Goal: Transaction & Acquisition: Purchase product/service

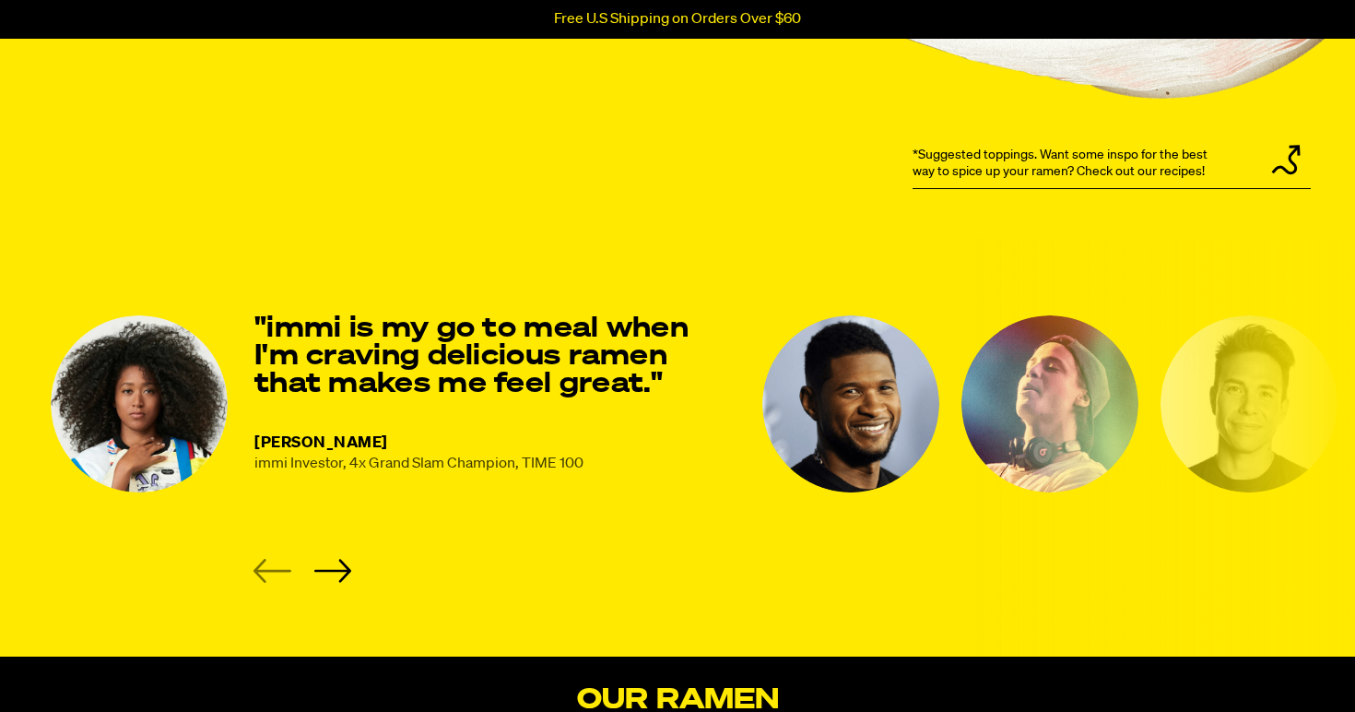
scroll to position [2350, 0]
click at [337, 568] on icon "Next slide" at bounding box center [333, 571] width 38 height 24
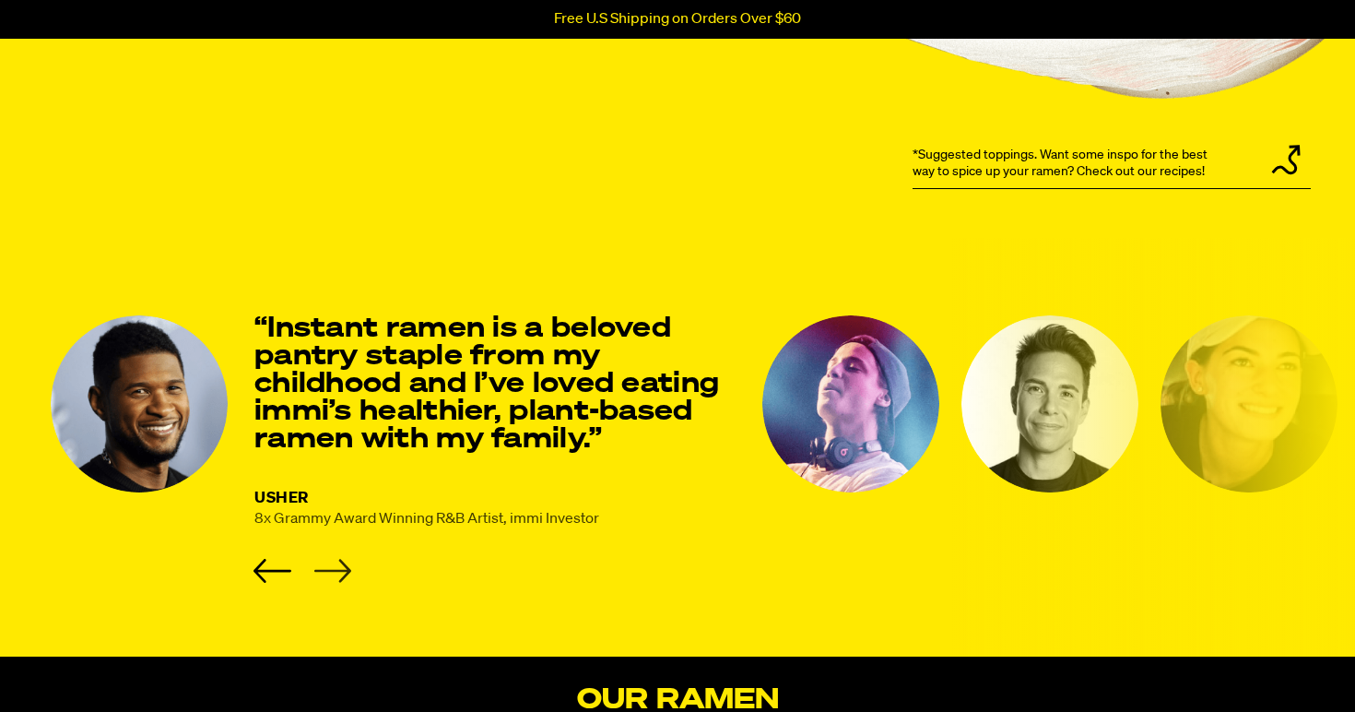
click at [337, 568] on icon "Next slide" at bounding box center [333, 571] width 38 height 24
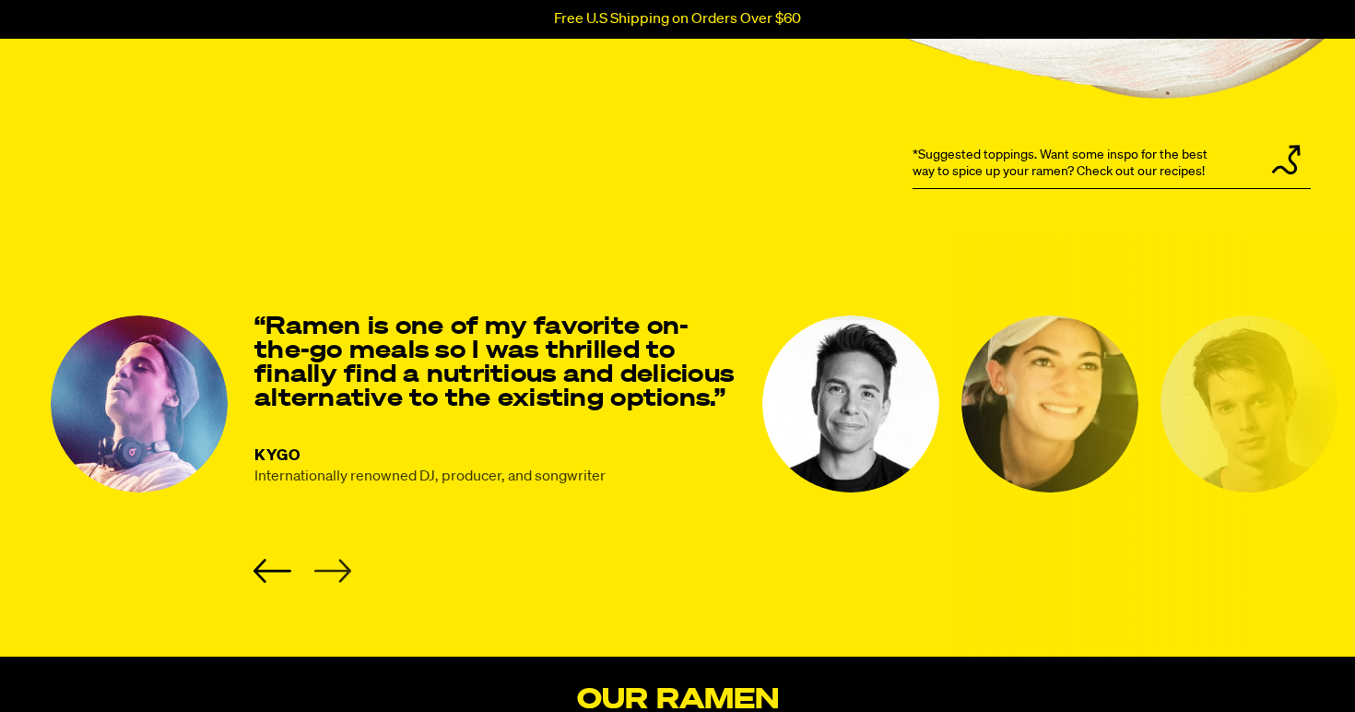
click at [337, 568] on icon "Next slide" at bounding box center [333, 571] width 38 height 24
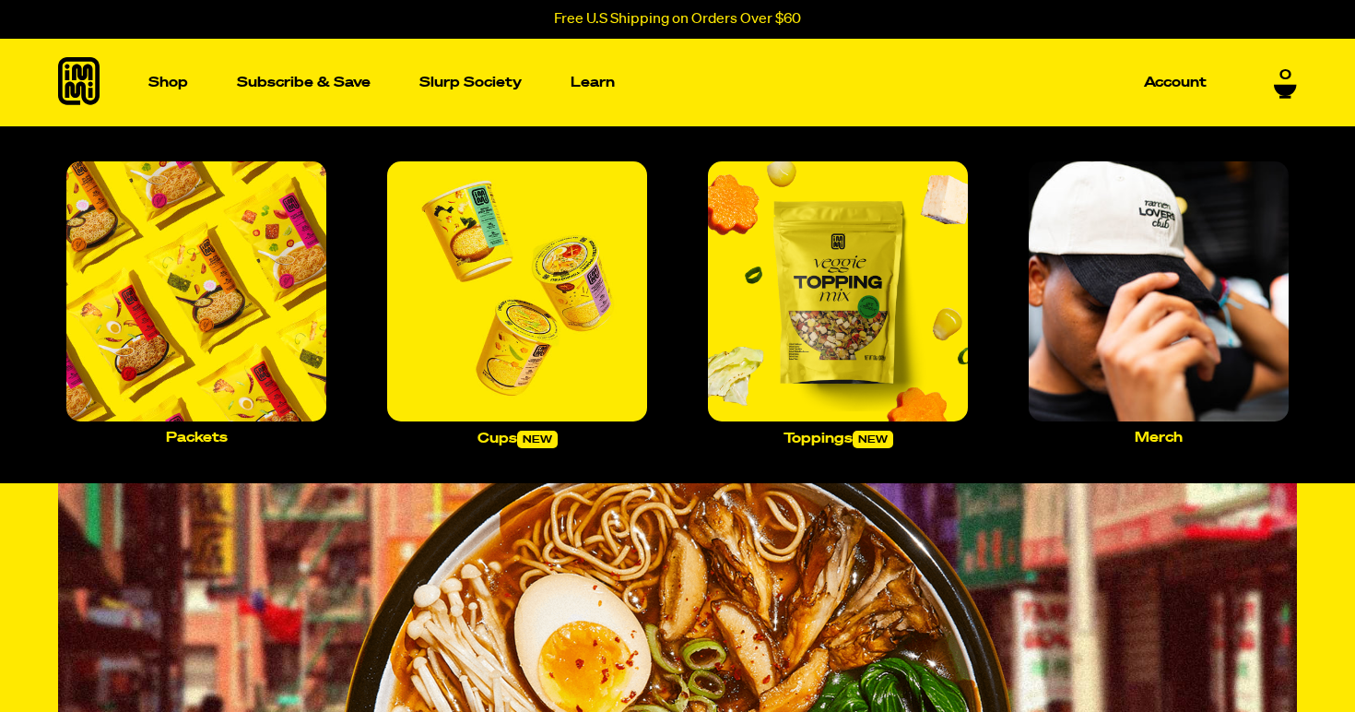
scroll to position [0, 0]
click at [200, 436] on p "Packets" at bounding box center [197, 438] width 62 height 14
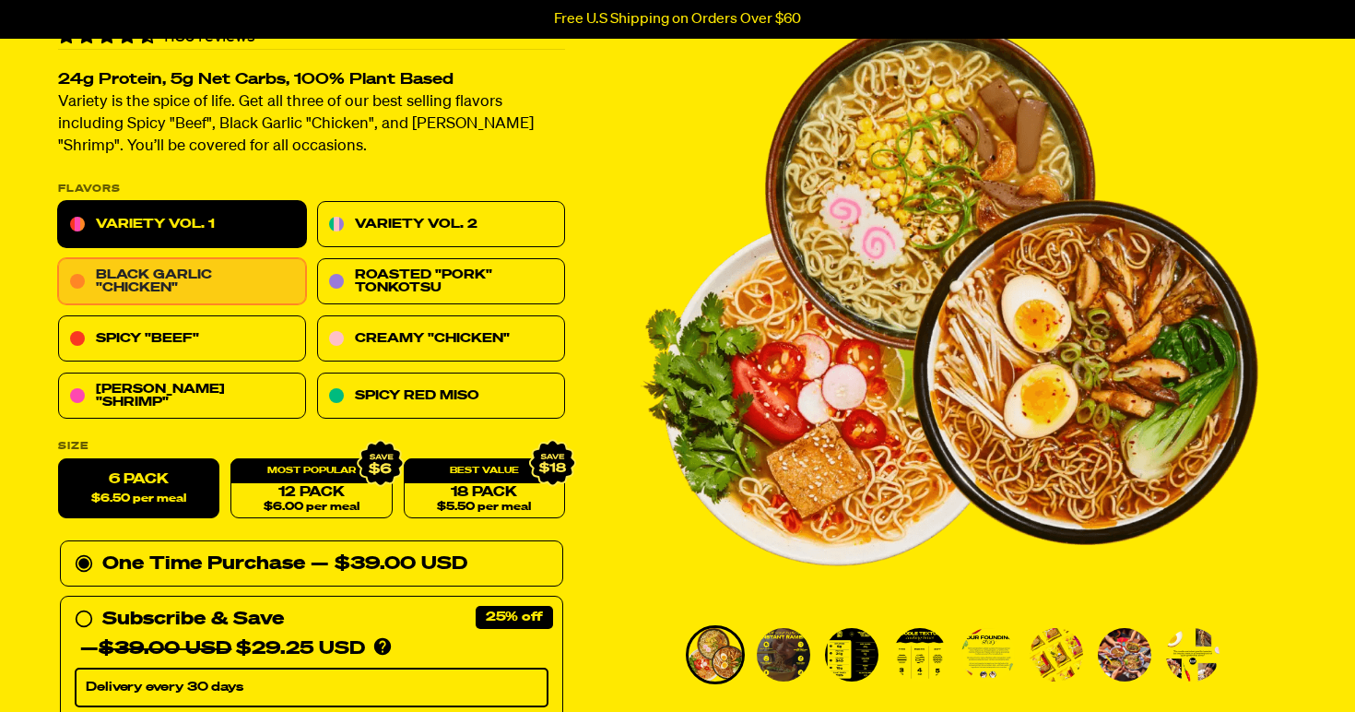
scroll to position [144, 0]
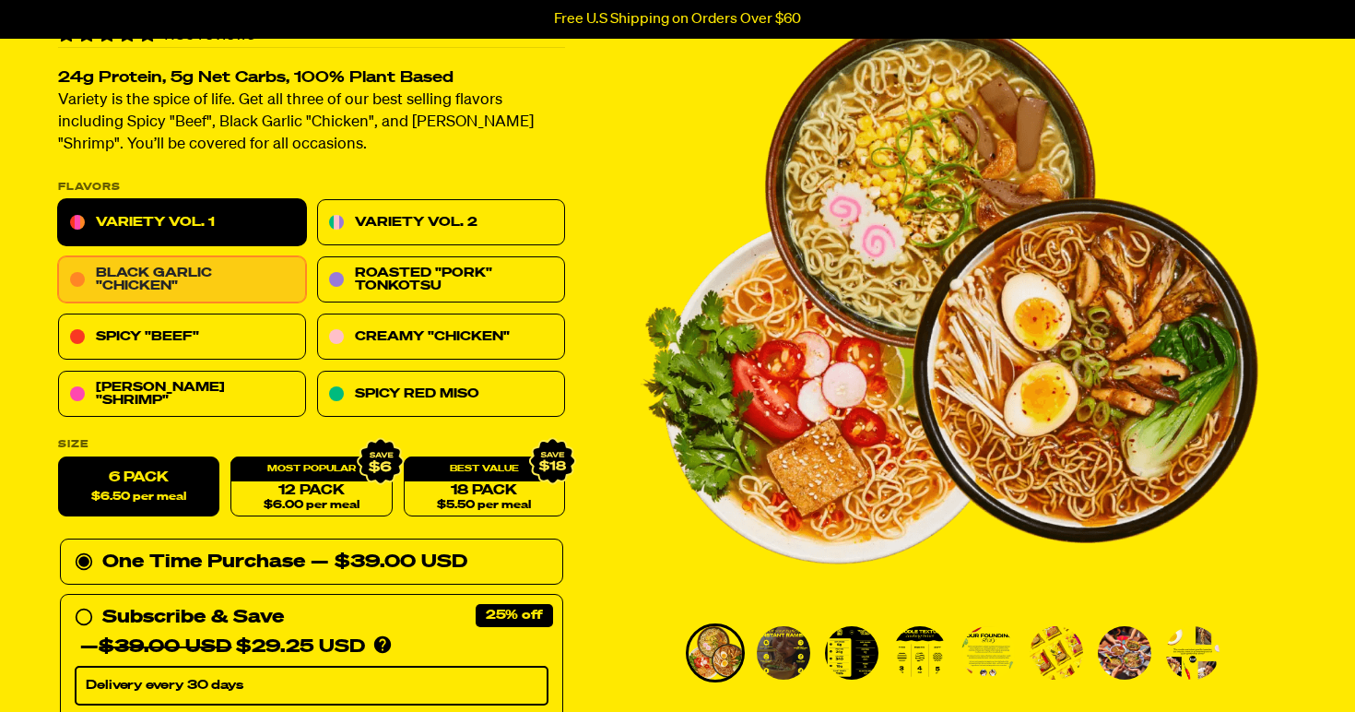
click at [207, 287] on link "Black Garlic "Chicken"" at bounding box center [182, 280] width 248 height 46
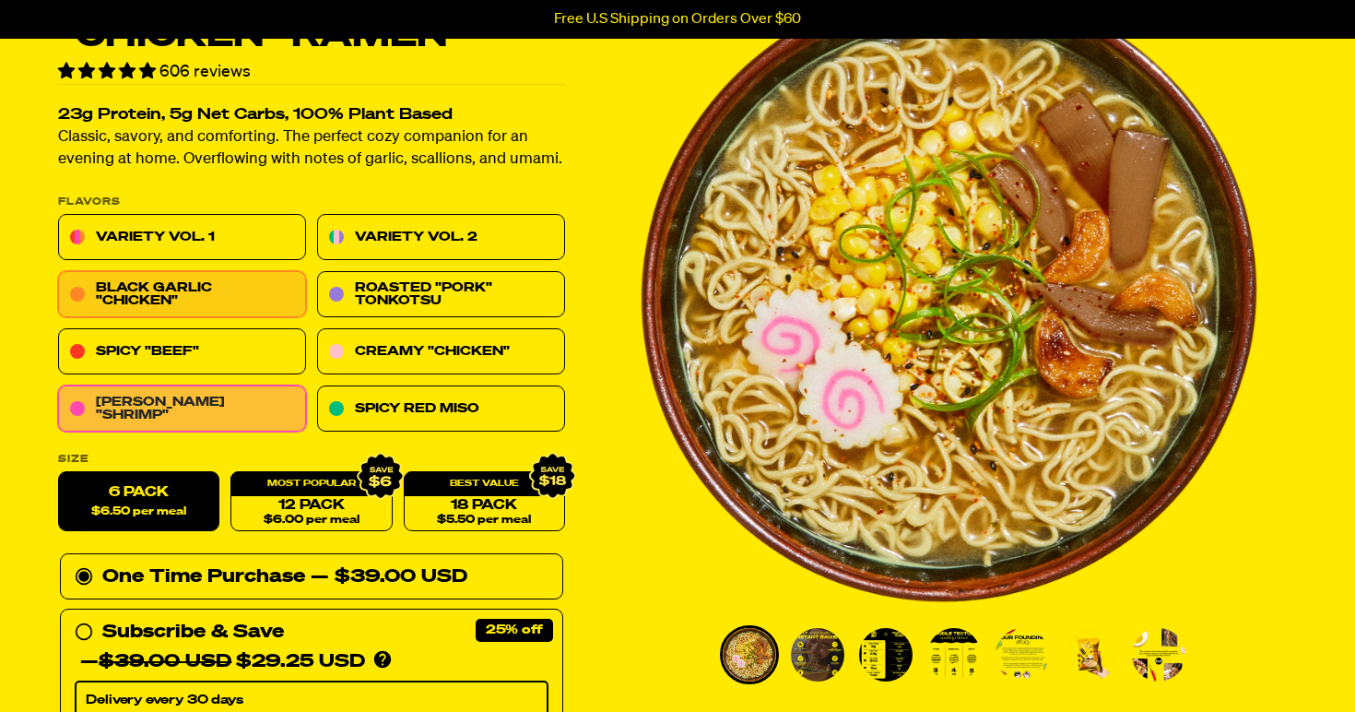
scroll to position [144, 0]
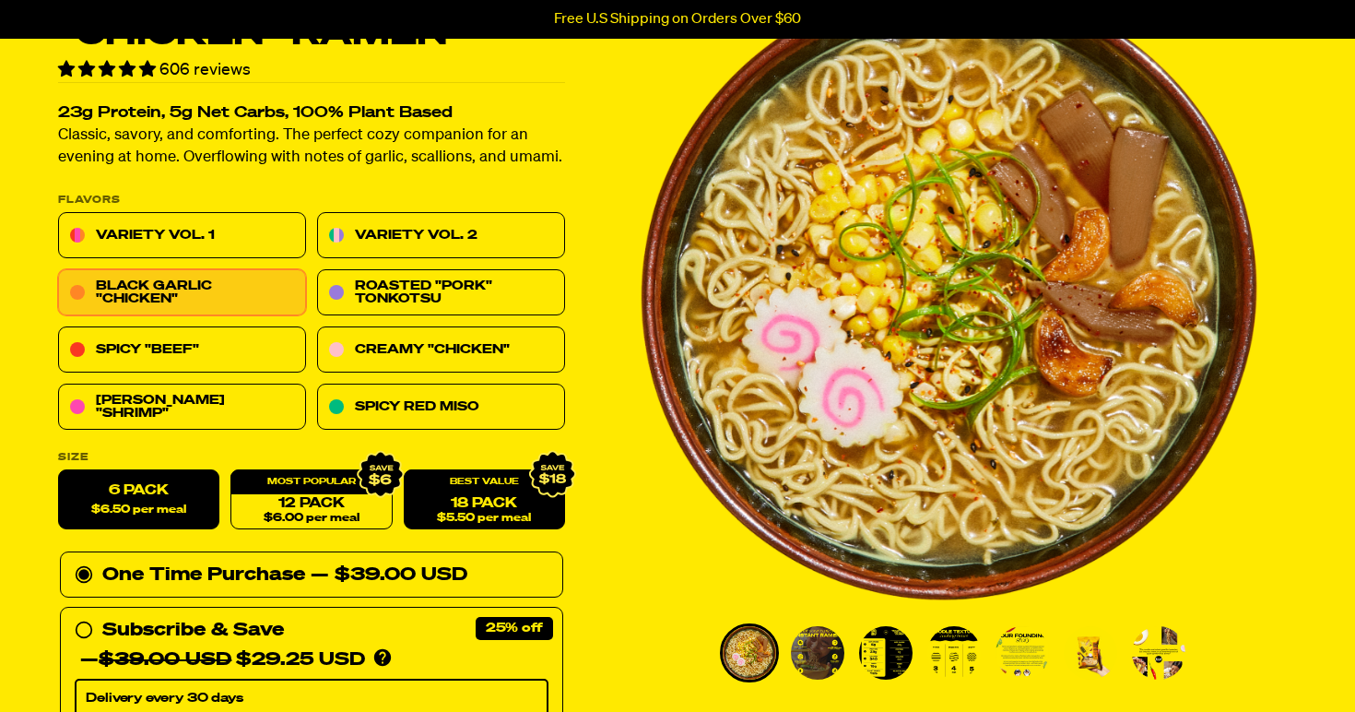
click at [446, 515] on span "$5.50 per meal" at bounding box center [484, 519] width 94 height 12
radio input "false"
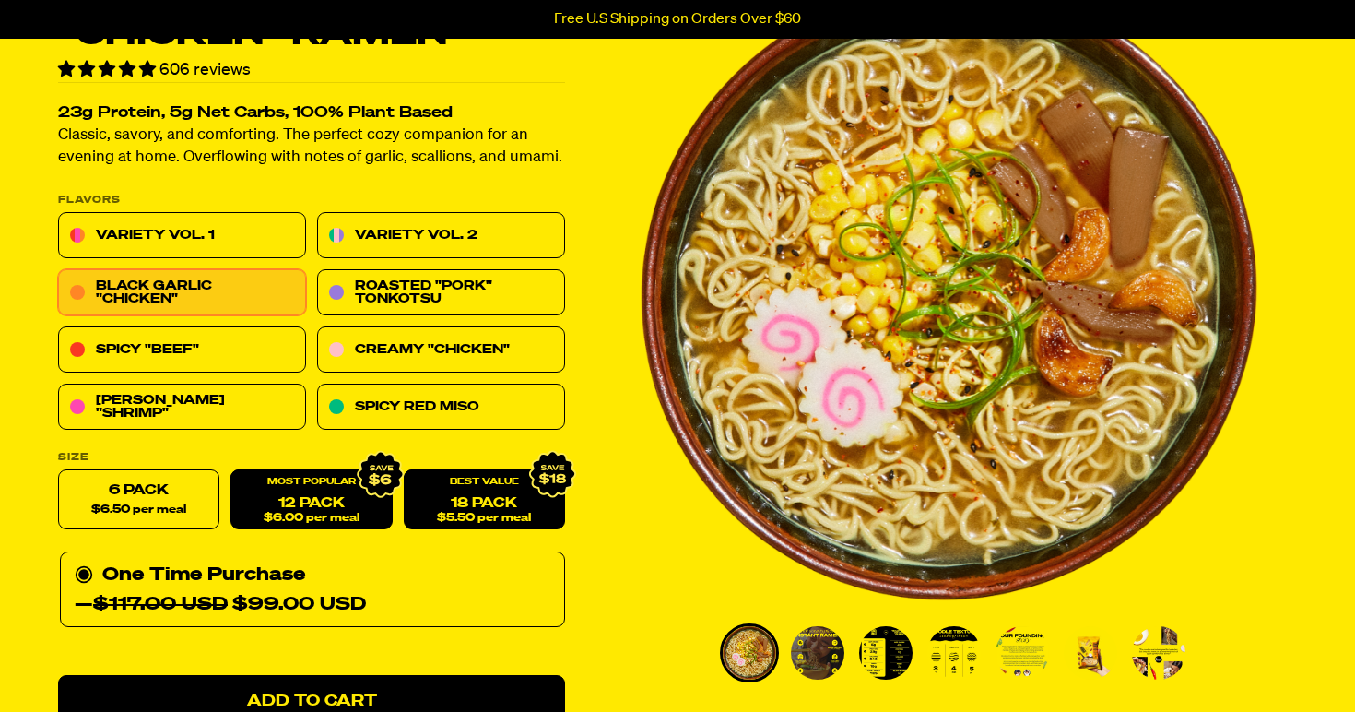
click at [345, 521] on span "$6.00 per meal" at bounding box center [312, 519] width 96 height 12
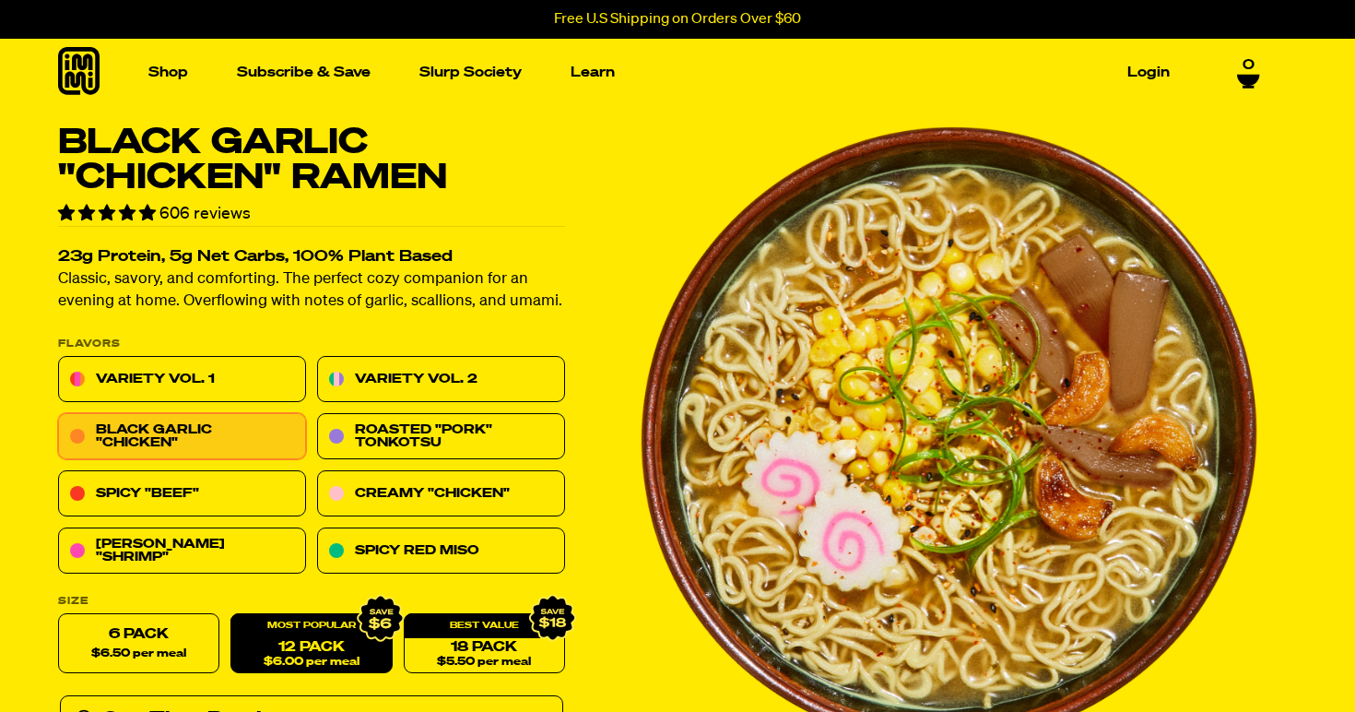
scroll to position [0, 0]
